Goal: Task Accomplishment & Management: Complete application form

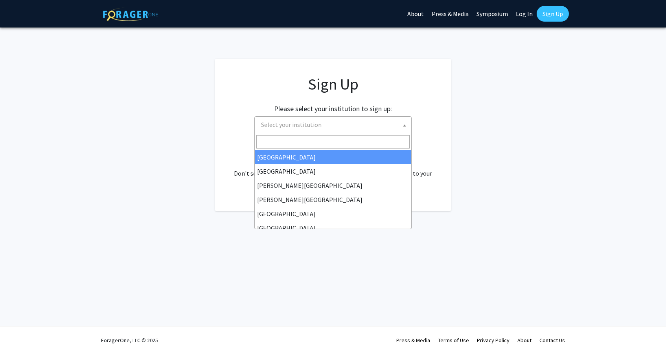
click at [309, 119] on span "Select your institution" at bounding box center [334, 125] width 153 height 16
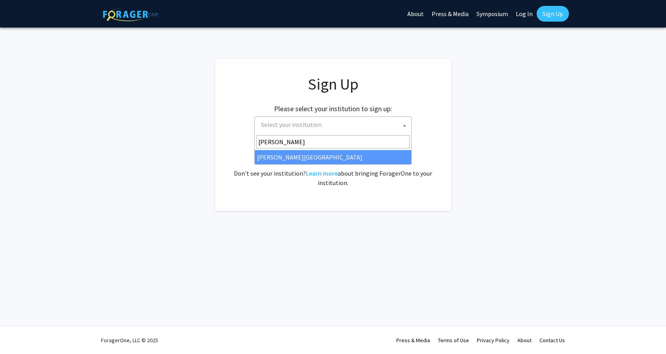
type input "jeff"
select select "24"
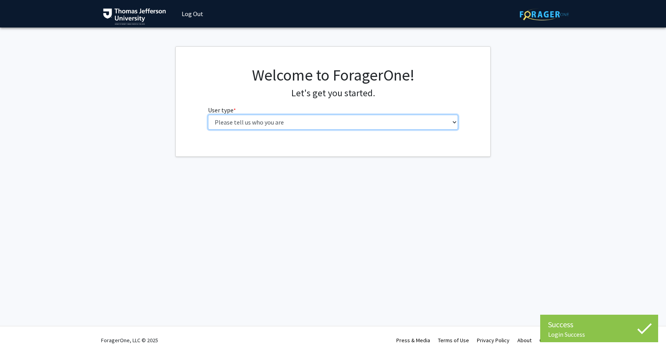
select select "3: doc"
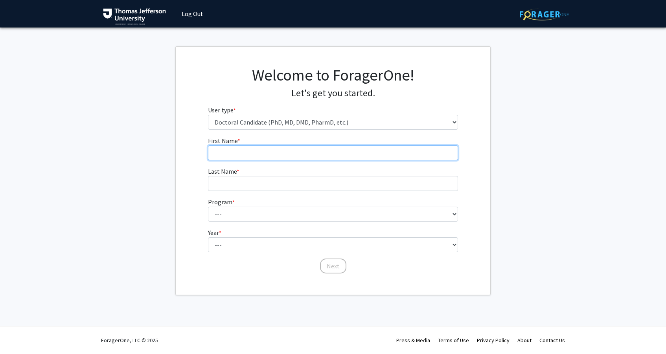
click at [288, 151] on input "First Name * required" at bounding box center [333, 152] width 250 height 15
type input "Deeba"
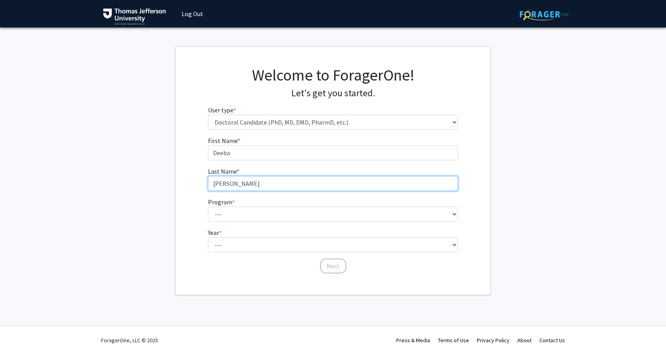
type input "[PERSON_NAME]"
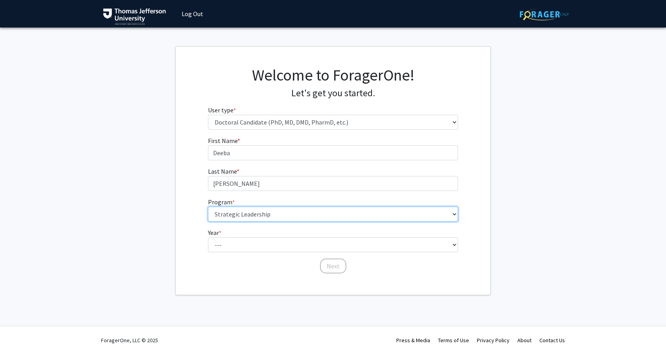
select select "35: 815"
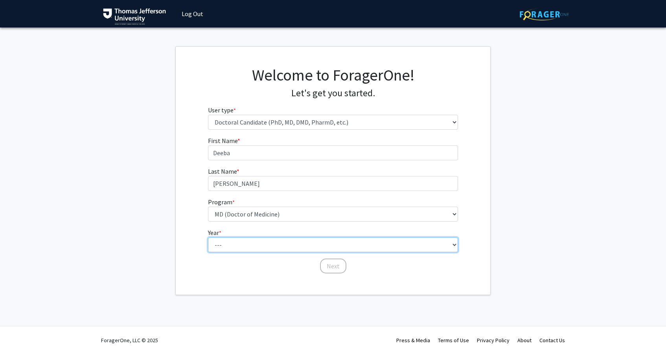
select select "2: second_year"
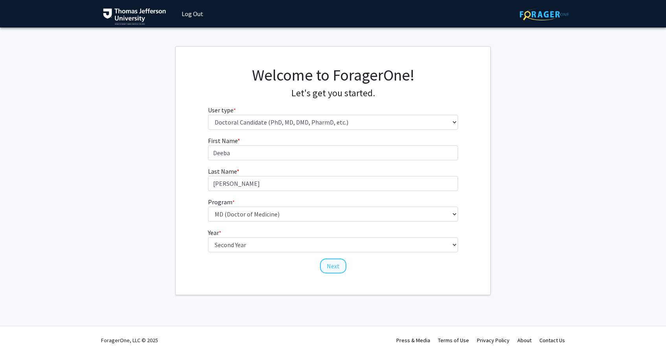
click at [332, 269] on button "Next" at bounding box center [333, 266] width 26 height 15
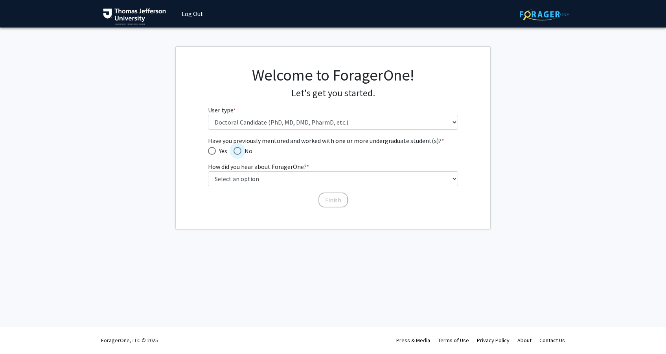
click at [240, 150] on span "Have you previously mentored and worked with one or more undergraduate student(…" at bounding box center [237, 151] width 8 height 8
click at [240, 150] on input "No" at bounding box center [237, 151] width 8 height 8
radio input "true"
click at [215, 147] on span "Have you previously mentored and worked with one or more undergraduate student(…" at bounding box center [212, 151] width 8 height 8
click at [215, 147] on input "Yes" at bounding box center [212, 151] width 8 height 8
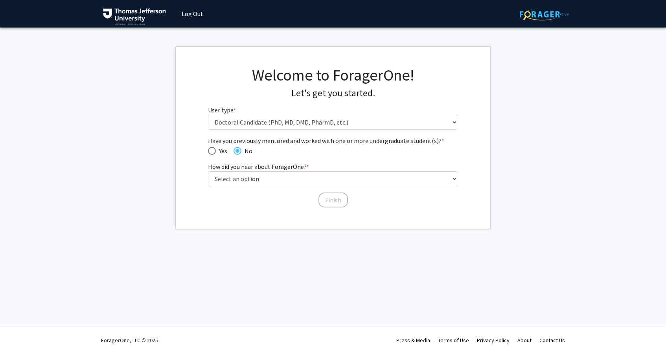
radio input "true"
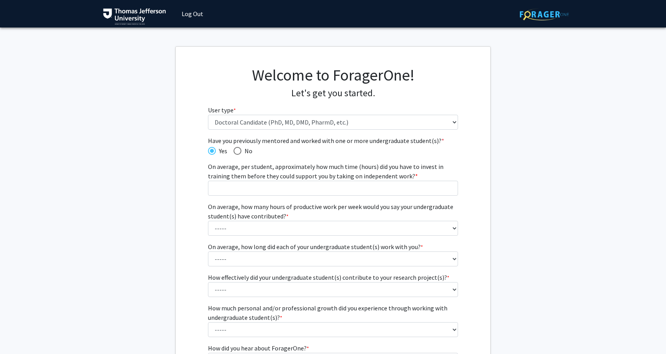
click at [237, 147] on span "Have you previously mentored and worked with one or more undergraduate student(…" at bounding box center [237, 151] width 8 height 8
click at [237, 147] on input "No" at bounding box center [237, 151] width 8 height 8
radio input "true"
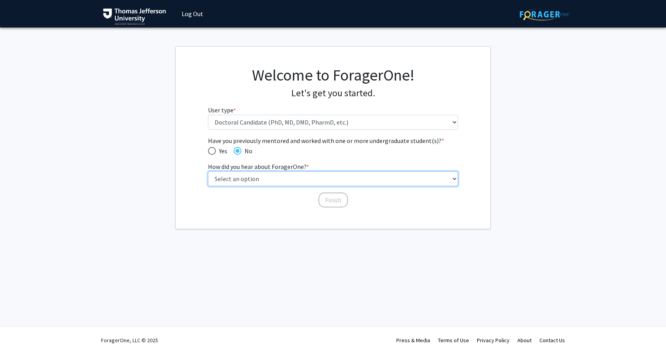
select select "1: peer_recommendation"
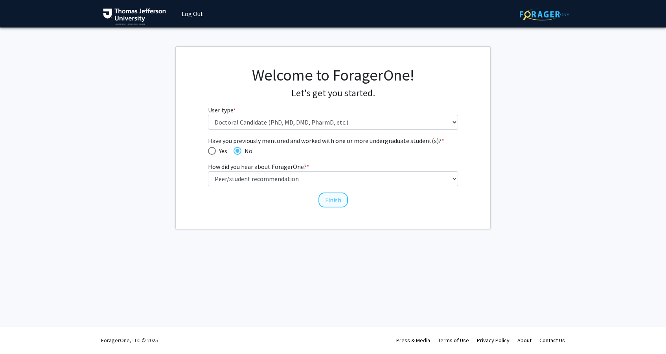
click at [328, 194] on button "Finish" at bounding box center [332, 200] width 29 height 15
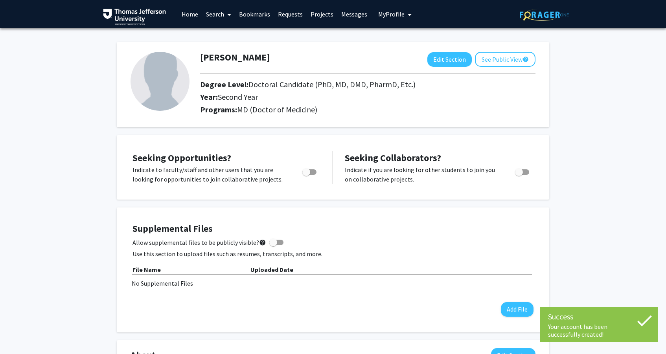
click at [221, 11] on link "Search" at bounding box center [218, 14] width 33 height 28
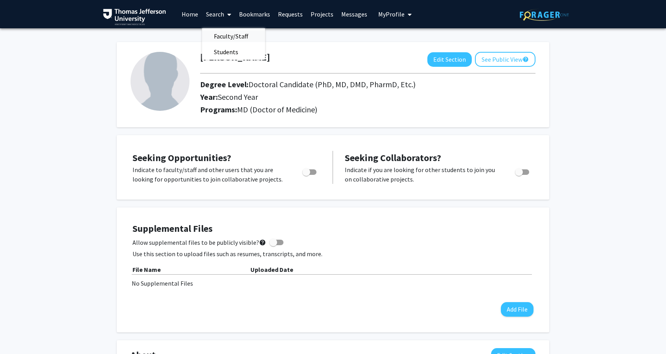
click at [222, 36] on span "Faculty/Staff" at bounding box center [231, 36] width 58 height 16
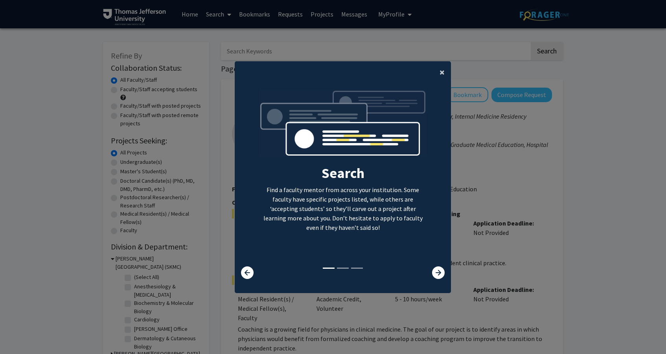
click at [440, 66] on span "×" at bounding box center [441, 72] width 5 height 12
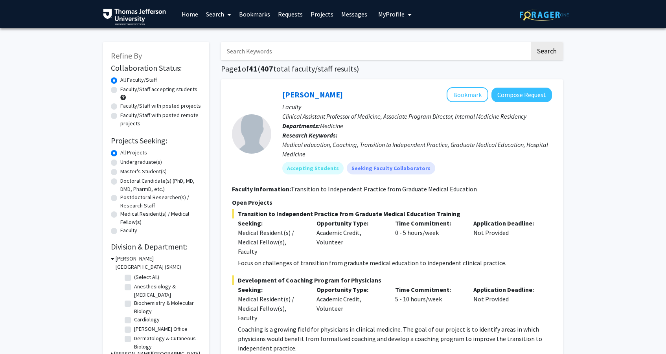
click at [373, 53] on input "Search Keywords" at bounding box center [375, 51] width 309 height 18
click at [546, 52] on button "Search" at bounding box center [547, 51] width 32 height 18
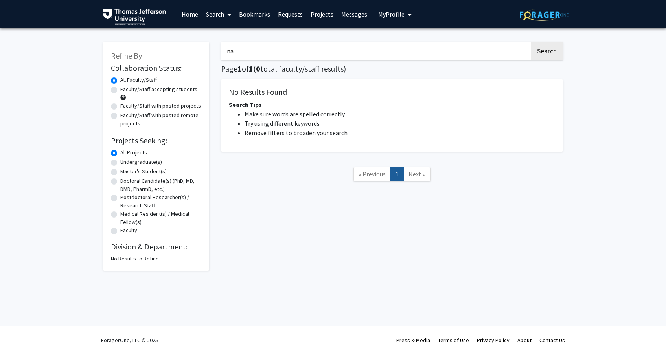
type input "n"
click at [546, 52] on button "Search" at bounding box center [547, 51] width 32 height 18
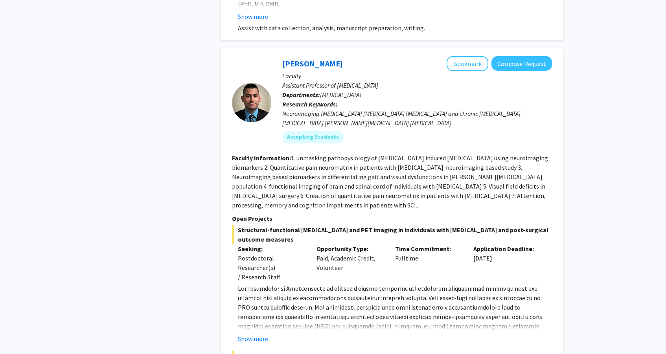
scroll to position [852, 0]
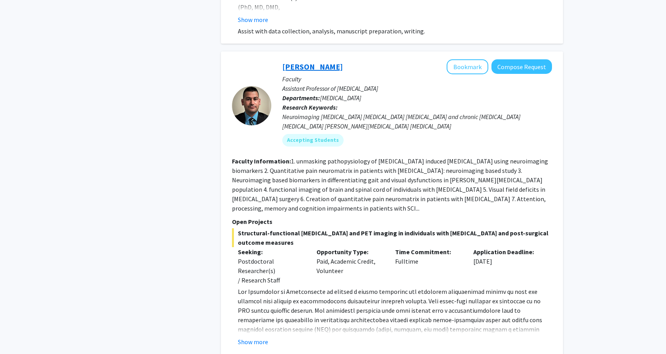
click at [312, 66] on link "[PERSON_NAME]" at bounding box center [312, 67] width 61 height 10
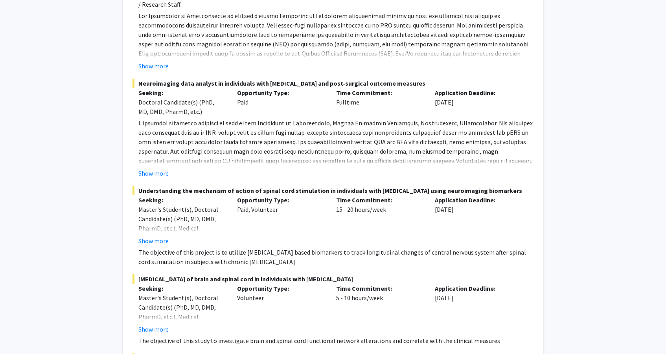
scroll to position [184, 0]
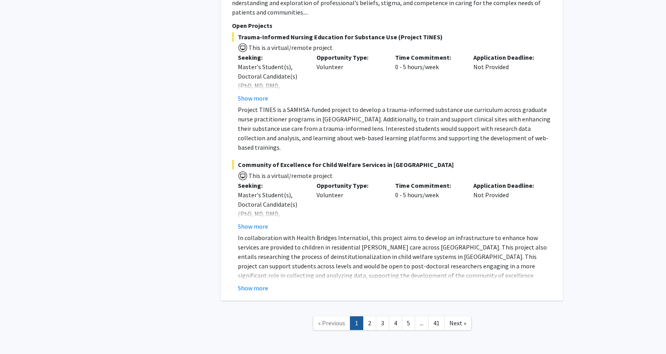
scroll to position [5723, 0]
click at [372, 316] on link "2" at bounding box center [369, 323] width 13 height 14
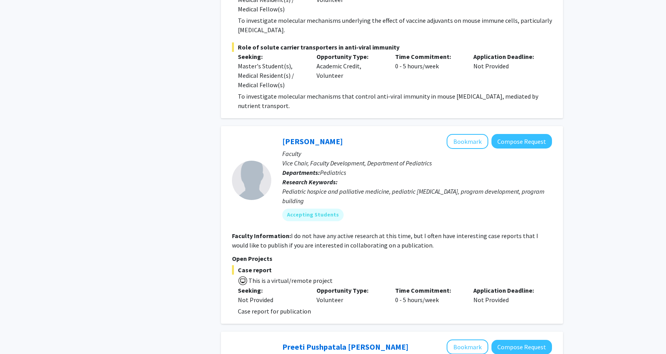
scroll to position [2086, 0]
click at [524, 134] on button "Compose Request" at bounding box center [521, 141] width 61 height 15
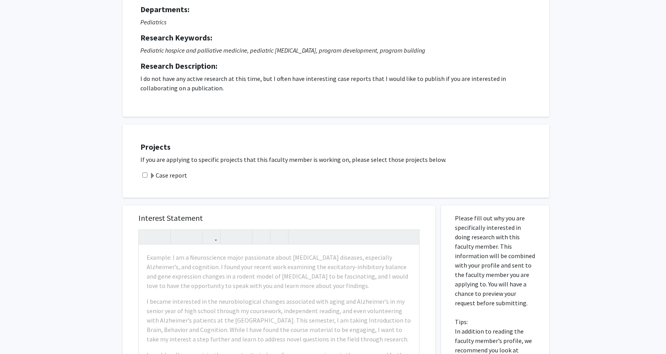
scroll to position [92, 0]
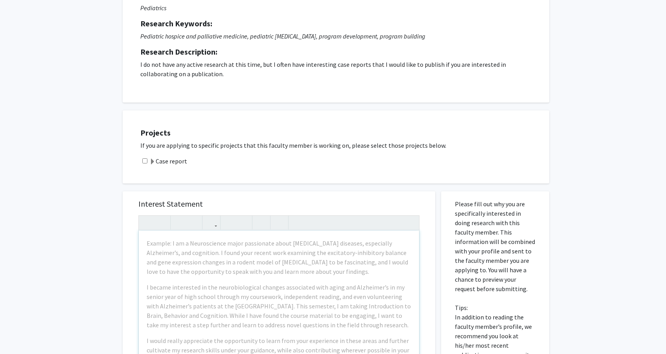
click at [234, 184] on div "Projects If you are applying to specific projects that this faculty member is w…" at bounding box center [336, 146] width 426 height 73
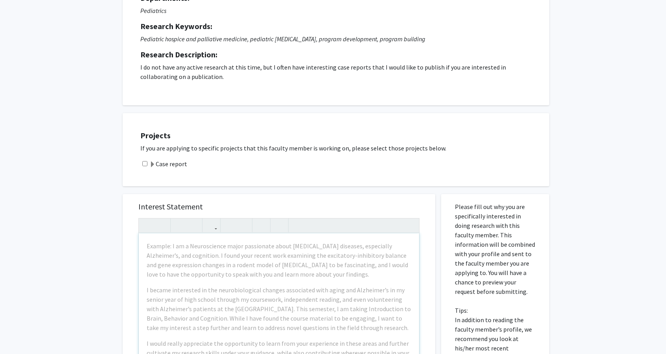
scroll to position [83, 0]
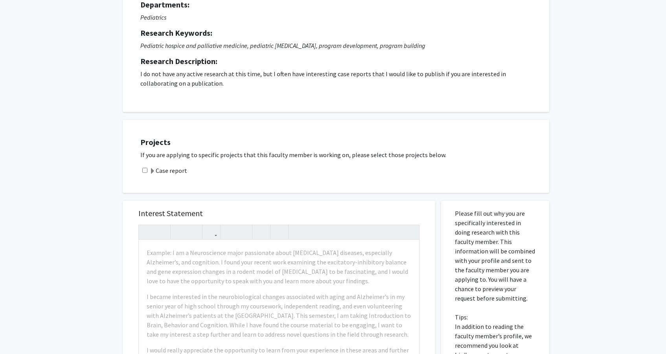
click at [156, 172] on label "Case report" at bounding box center [168, 170] width 38 height 9
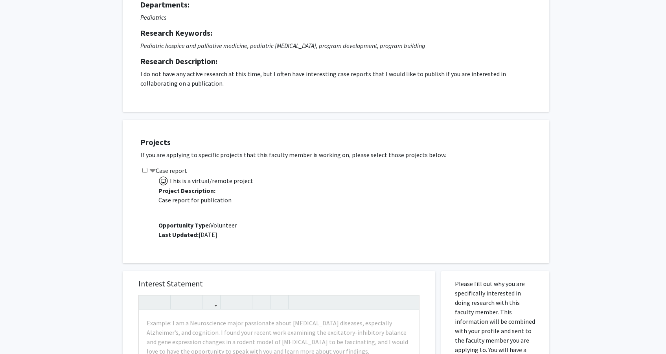
click at [145, 172] on input "checkbox" at bounding box center [144, 170] width 5 height 5
checkbox input "true"
click at [155, 171] on label "Case report" at bounding box center [168, 170] width 38 height 9
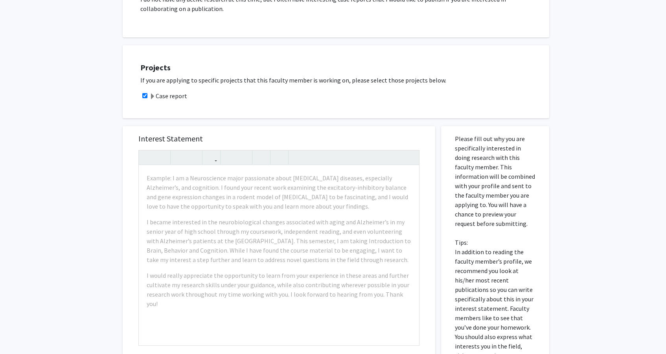
scroll to position [161, 0]
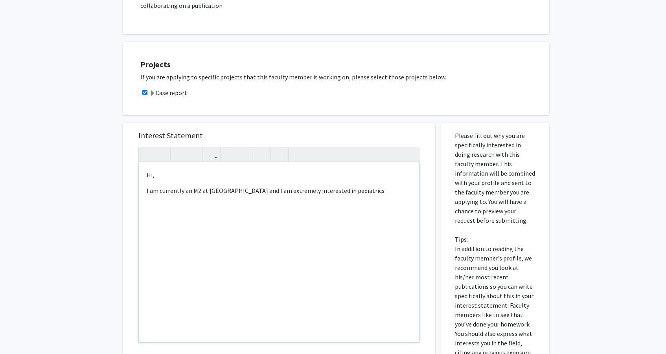
click at [240, 195] on p "I am currently an M2 at [GEOGRAPHIC_DATA] and I am extremely interested in pedi…" at bounding box center [279, 190] width 264 height 9
click at [362, 194] on p "I am currently an M2 at [GEOGRAPHIC_DATA], and I am extremely interested in ped…" at bounding box center [279, 190] width 264 height 9
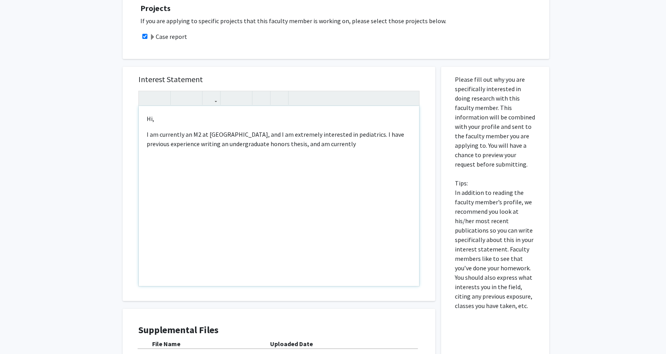
scroll to position [219, 0]
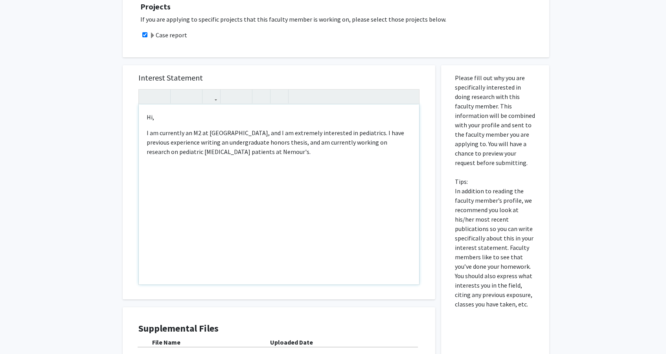
click at [251, 151] on p "I am currently an M2 at [GEOGRAPHIC_DATA], and I am extremely interested in ped…" at bounding box center [279, 142] width 264 height 28
click at [275, 153] on p "I am currently an M2 at [GEOGRAPHIC_DATA], and I am extremely interested in ped…" at bounding box center [279, 142] width 264 height 28
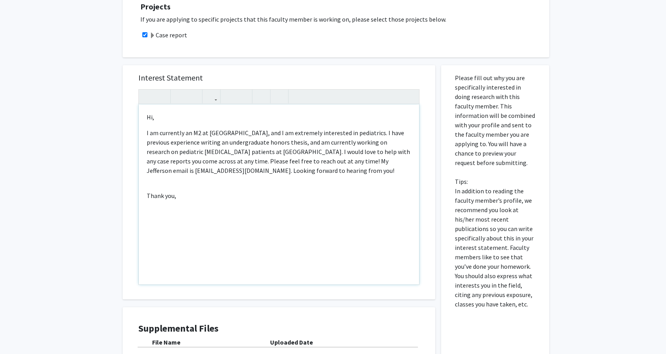
click at [174, 192] on p "Thank you," at bounding box center [279, 195] width 264 height 9
click at [150, 220] on div "Hi, I am currently an M2 at [GEOGRAPHIC_DATA], and I am extremely interested in…" at bounding box center [279, 195] width 280 height 180
type textarea "<p>Hi,</p><p>I am currently an M2 at [GEOGRAPHIC_DATA], and I am extremely inte…"
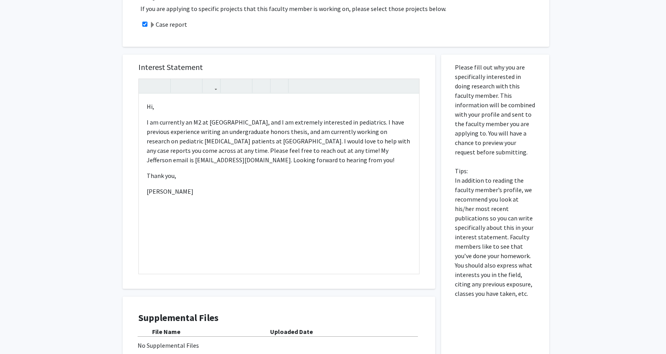
click at [83, 208] on div "All Requests Request for [PERSON_NAME] Request for [PERSON_NAME] Departments: P…" at bounding box center [333, 109] width 666 height 621
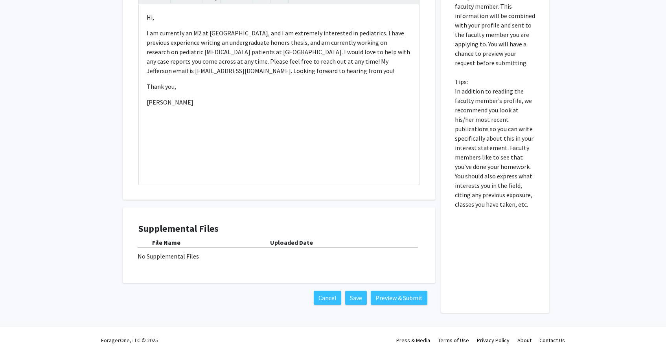
scroll to position [319, 0]
click at [402, 298] on button "Preview & Submit" at bounding box center [399, 298] width 57 height 14
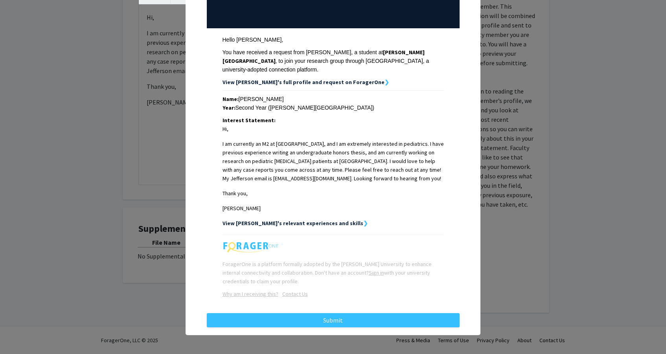
scroll to position [90, 0]
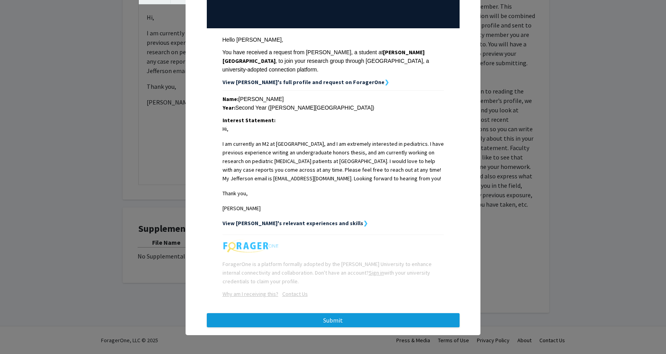
click at [314, 320] on button "Submit" at bounding box center [333, 320] width 253 height 14
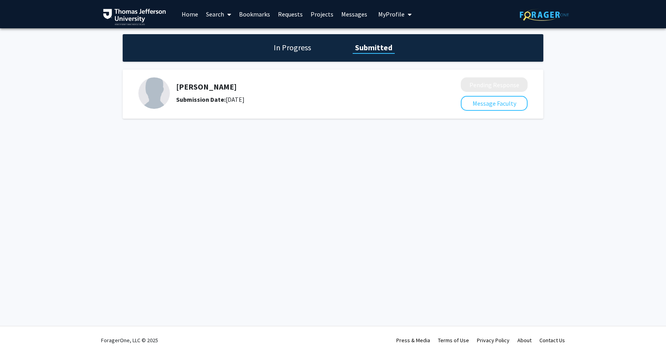
click at [191, 17] on link "Home" at bounding box center [190, 14] width 24 height 28
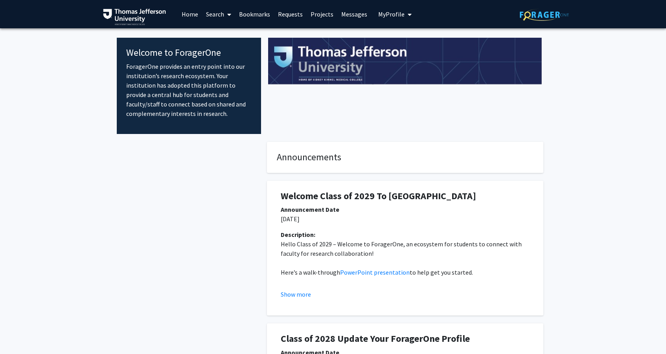
click at [221, 16] on link "Search" at bounding box center [218, 14] width 33 height 28
click at [238, 34] on span "Faculty/Staff" at bounding box center [231, 36] width 58 height 16
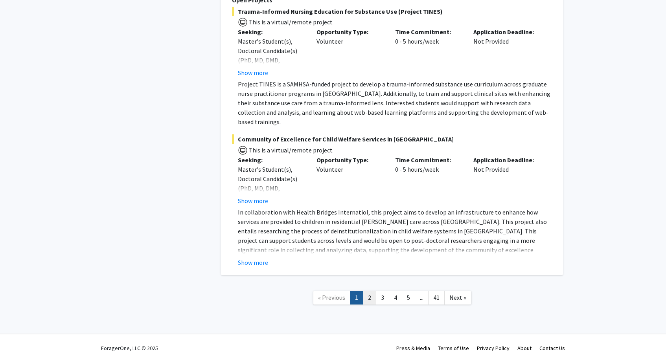
scroll to position [5747, 0]
click at [373, 292] on link "2" at bounding box center [369, 299] width 13 height 14
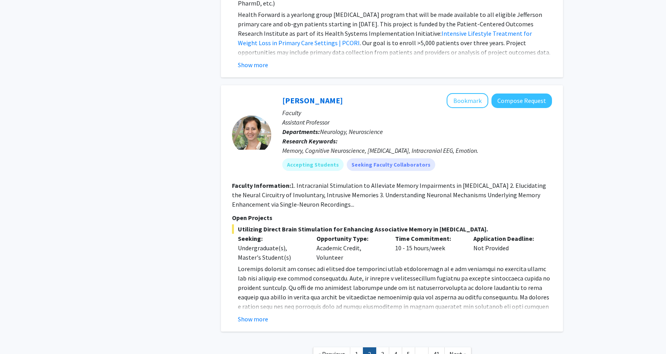
scroll to position [2933, 0]
click at [382, 347] on link "3" at bounding box center [382, 354] width 13 height 14
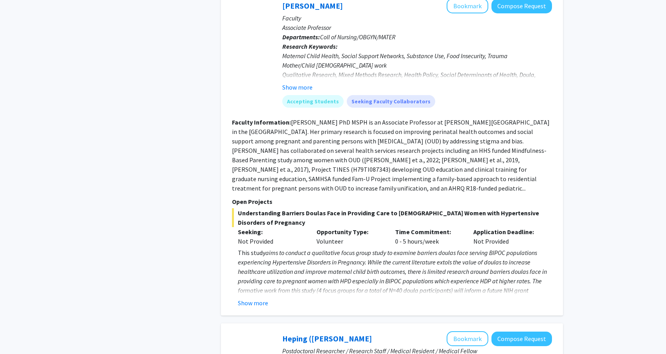
scroll to position [1391, 0]
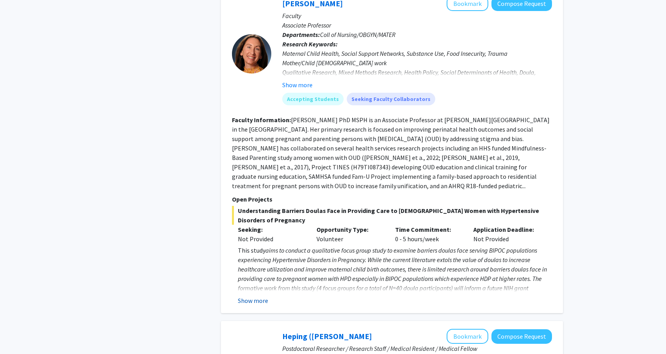
click at [259, 296] on button "Show more" at bounding box center [253, 300] width 30 height 9
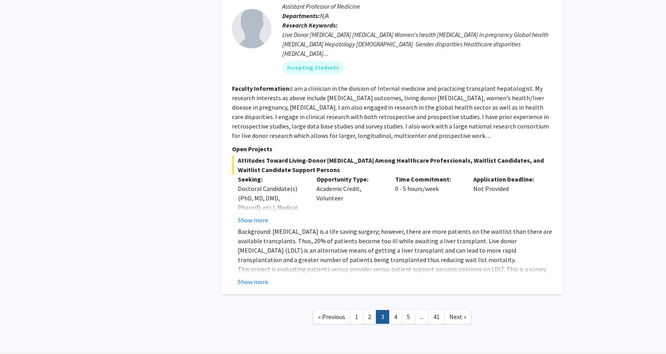
scroll to position [2609, 0]
click at [392, 310] on link "4" at bounding box center [395, 317] width 13 height 14
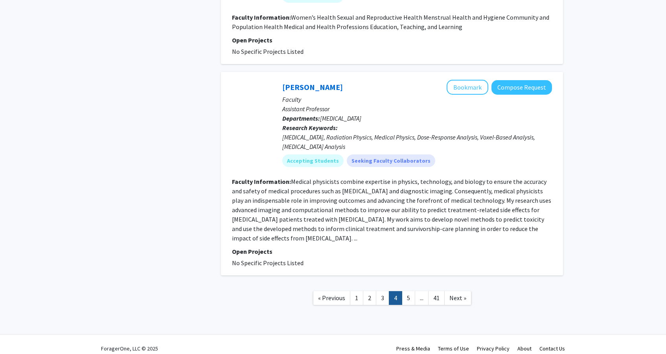
scroll to position [1650, 0]
click at [407, 292] on link "5" at bounding box center [408, 299] width 13 height 14
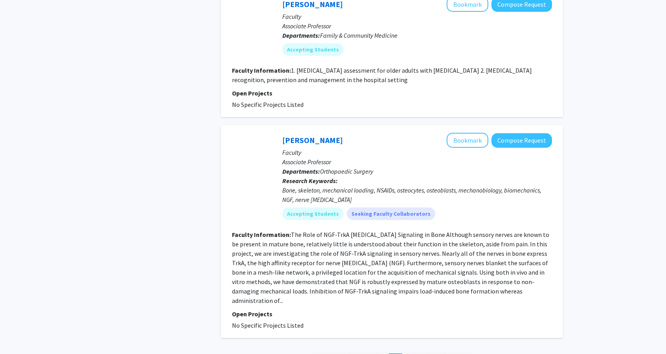
scroll to position [1663, 0]
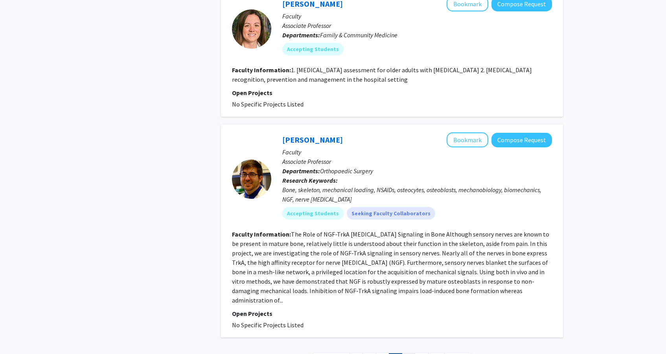
click at [411, 353] on link "6" at bounding box center [408, 360] width 13 height 14
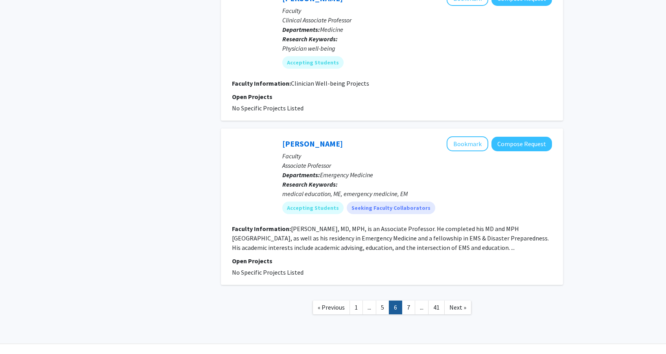
scroll to position [1413, 0]
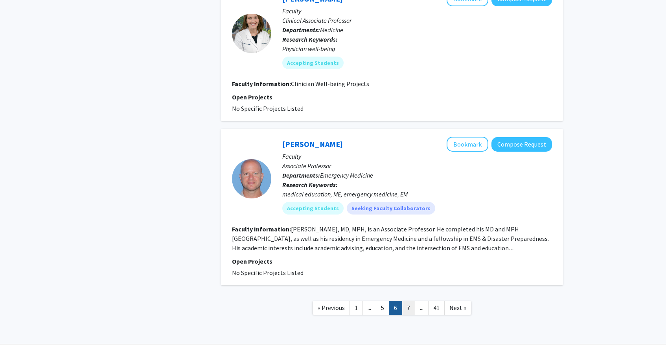
click at [410, 301] on link "7" at bounding box center [408, 308] width 13 height 14
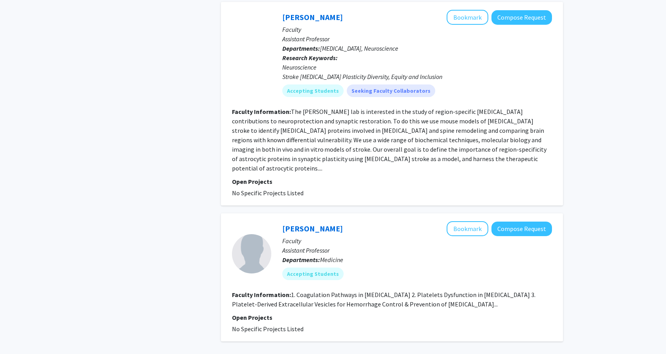
scroll to position [1674, 0]
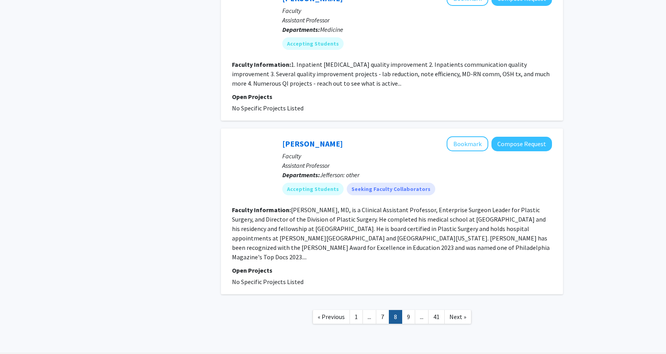
scroll to position [1636, 0]
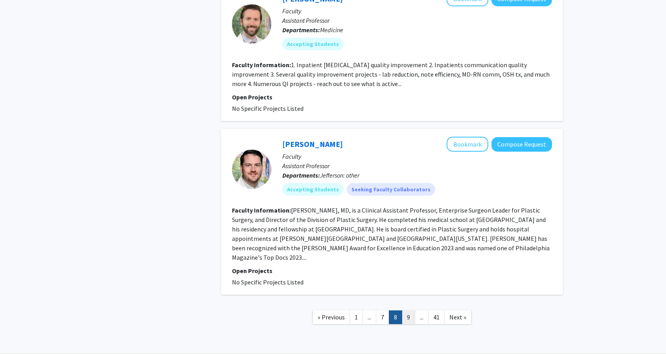
click at [410, 310] on link "9" at bounding box center [408, 317] width 13 height 14
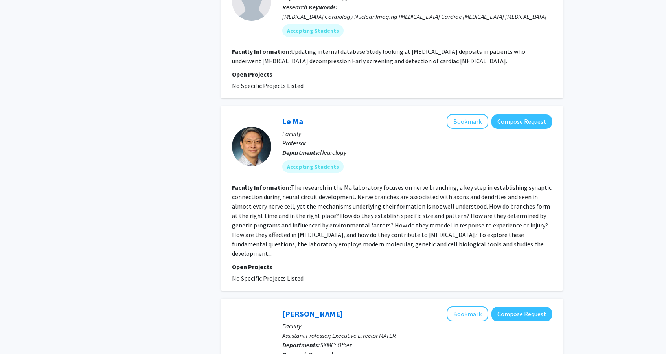
scroll to position [927, 0]
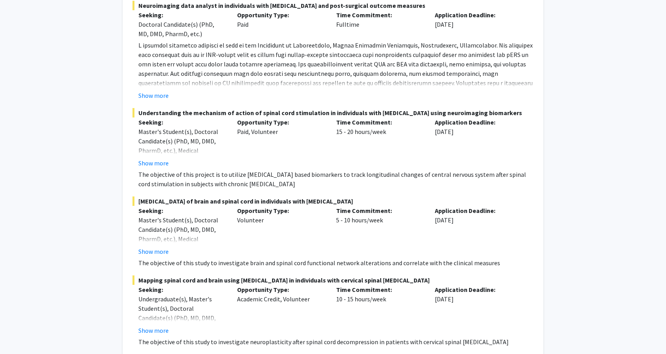
scroll to position [276, 0]
